Goal: Task Accomplishment & Management: Complete application form

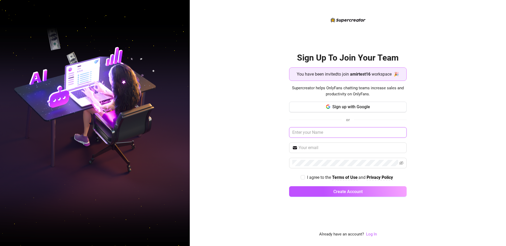
click at [327, 133] on input "text" at bounding box center [348, 132] width 118 height 11
click at [450, 137] on div "Sign Up To Join Your Team You have been invited to join amirtest16 workspace 🎉 …" at bounding box center [348, 123] width 316 height 246
click at [303, 176] on input "I agree to the Terms of Use and Privacy Policy" at bounding box center [303, 177] width 4 height 4
checkbox input "true"
click at [429, 143] on div "Sign Up To Join Your Team You have been invited to join amirtest16 workspace 🎉 …" at bounding box center [348, 123] width 316 height 246
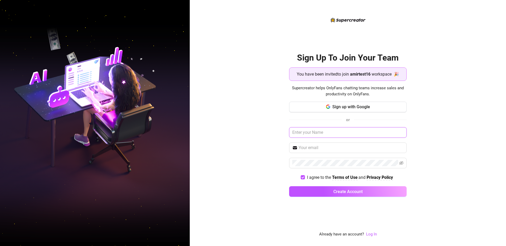
click at [325, 134] on input "text" at bounding box center [348, 132] width 118 height 11
type input "amirtest"
click at [306, 147] on input "text" at bounding box center [351, 148] width 105 height 6
click at [292, 130] on input "amirtest" at bounding box center [348, 132] width 118 height 11
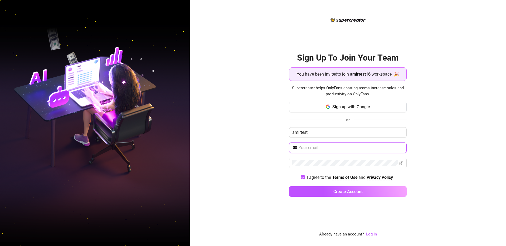
click at [302, 149] on input "text" at bounding box center [351, 148] width 105 height 6
paste input "amirtest"
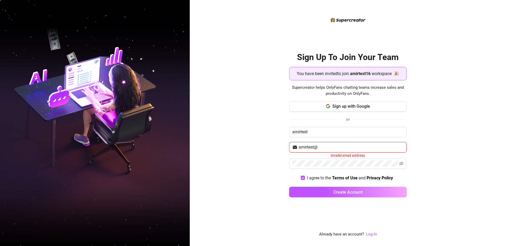
paste input "amirtest"
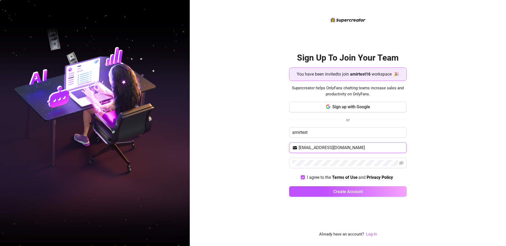
click at [314, 149] on input "[EMAIL_ADDRESS][DOMAIN_NAME]" at bounding box center [351, 148] width 105 height 6
click at [340, 146] on input "[EMAIL_ADDRESS][DOMAIN_NAME]" at bounding box center [351, 148] width 105 height 6
type input "[EMAIL_ADDRESS][DOMAIN_NAME]"
click at [309, 189] on button "Create Account" at bounding box center [348, 191] width 118 height 11
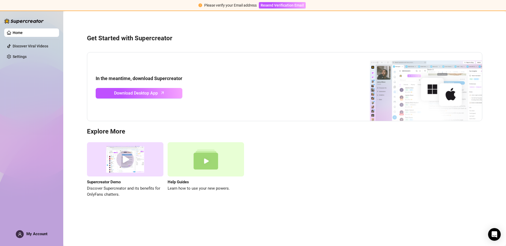
click at [221, 56] on div "In the meantime, download Supercreator Download Desktop App" at bounding box center [284, 86] width 395 height 69
click at [26, 56] on link "Settings" at bounding box center [20, 57] width 14 height 4
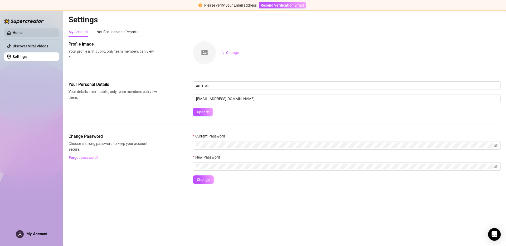
click at [23, 32] on link "Home" at bounding box center [18, 33] width 10 height 4
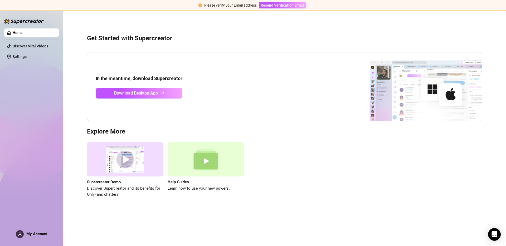
click at [42, 103] on div "Home Discover Viral Videos Settings My Account" at bounding box center [31, 126] width 55 height 231
click at [265, 80] on div "In the meantime, download Supercreator Download Desktop App" at bounding box center [284, 86] width 395 height 69
click at [196, 51] on div "Get Started with Supercreator In the meantime, download Supercreator Download D…" at bounding box center [285, 113] width 432 height 196
click at [205, 130] on h3 "Explore More" at bounding box center [284, 132] width 395 height 8
click at [277, 162] on div "Supercreator Demo Discover Supercreator and its benefits for OnlyFans chatters.…" at bounding box center [284, 170] width 395 height 56
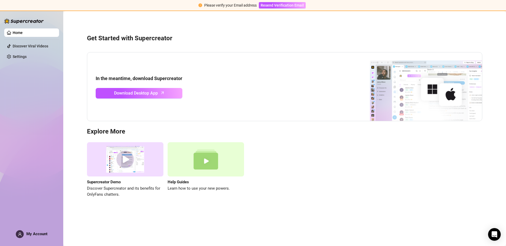
drag, startPoint x: 281, startPoint y: 145, endPoint x: 196, endPoint y: 159, distance: 86.5
click at [196, 159] on div "Supercreator Demo Discover Supercreator and its benefits for OnlyFans chatters.…" at bounding box center [284, 170] width 395 height 56
click at [235, 129] on h3 "Explore More" at bounding box center [284, 132] width 395 height 8
click at [390, 136] on div "Get Started with Supercreator In the meantime, download Supercreator Download D…" at bounding box center [285, 113] width 432 height 196
click at [277, 42] on h3 "Get Started with Supercreator" at bounding box center [284, 38] width 395 height 8
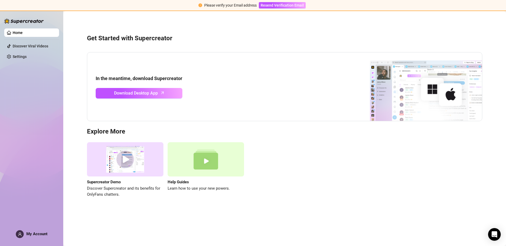
click at [279, 37] on h3 "Get Started with Supercreator" at bounding box center [284, 38] width 395 height 8
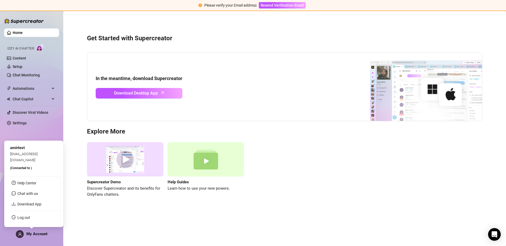
click at [38, 160] on span "[EMAIL_ADDRESS][DOMAIN_NAME]" at bounding box center [24, 157] width 28 height 10
copy span "[EMAIL_ADDRESS][DOMAIN_NAME]"
click at [30, 219] on link "Log out" at bounding box center [23, 218] width 13 height 4
